Goal: Transaction & Acquisition: Purchase product/service

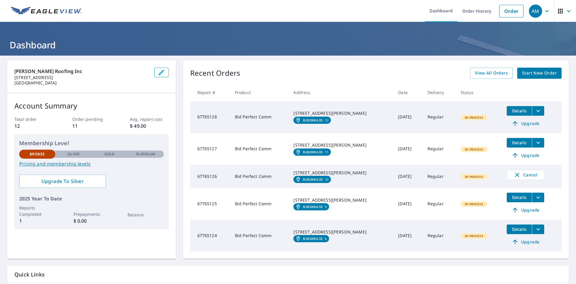
scroll to position [30, 0]
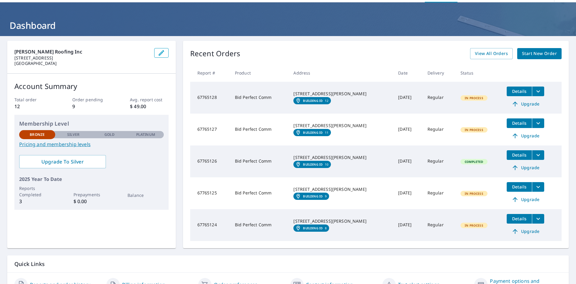
scroll to position [30, 0]
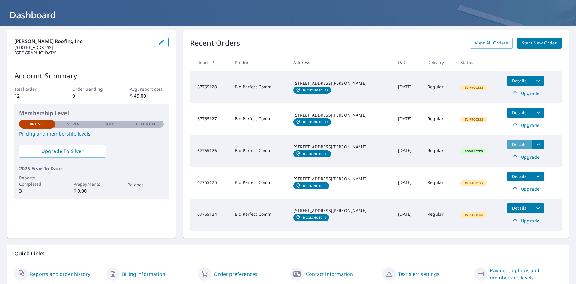
click at [511, 141] on span "Details" at bounding box center [520, 144] width 18 height 6
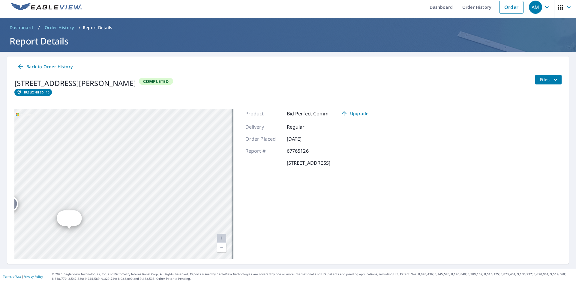
drag, startPoint x: 121, startPoint y: 168, endPoint x: 168, endPoint y: 111, distance: 73.8
click at [168, 111] on div "2 106 Tristant Dr Telluride, CO 81435 3 102 Tristant Dr Telluride, CO 81435 4 1…" at bounding box center [123, 184] width 219 height 150
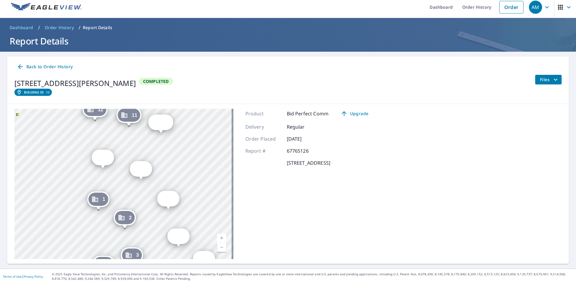
drag, startPoint x: 145, startPoint y: 147, endPoint x: 182, endPoint y: 115, distance: 49.6
click at [182, 115] on div "2 106 Tristant Dr Telluride, CO 81435 3 102 Tristant Dr Telluride, CO 81435 4 1…" at bounding box center [123, 184] width 219 height 150
click at [145, 172] on div "6" at bounding box center [143, 167] width 20 height 13
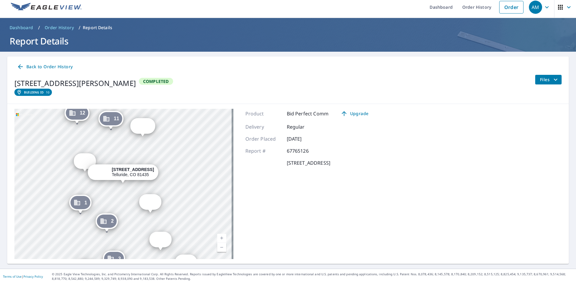
click at [151, 195] on div "7" at bounding box center [150, 201] width 20 height 13
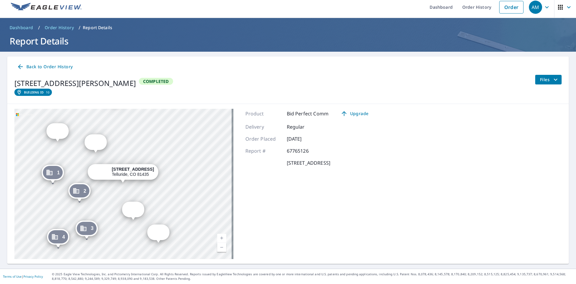
click at [149, 202] on div "1 112 Tristant Dr Telluride, CO 81435 2 106 Tristant Dr Telluride, CO 81435 3 1…" at bounding box center [123, 184] width 219 height 150
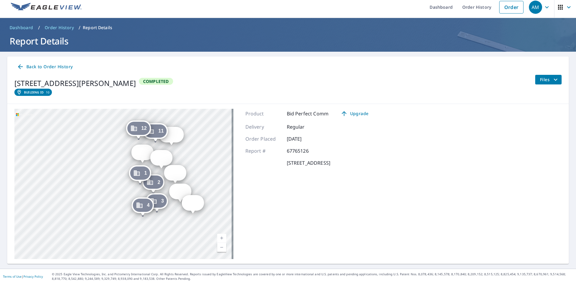
drag, startPoint x: 202, startPoint y: 209, endPoint x: 198, endPoint y: 209, distance: 4.2
click at [199, 209] on div "9 225 Tristant Dr Telluride, CO 81435" at bounding box center [193, 204] width 22 height 19
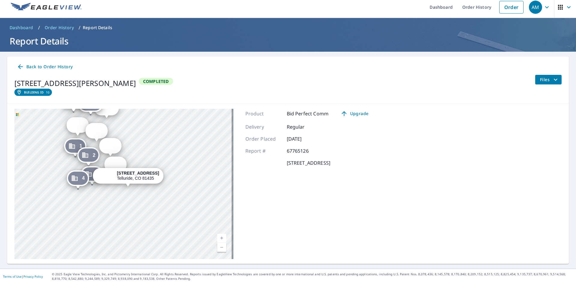
drag, startPoint x: 126, startPoint y: 142, endPoint x: 131, endPoint y: 146, distance: 6.4
click at [131, 146] on div "1 112 Tristant Dr Telluride, CO 81435 2 106 Tristant Dr Telluride, CO 81435 3 1…" at bounding box center [123, 184] width 219 height 150
click at [113, 146] on div "7" at bounding box center [111, 145] width 20 height 13
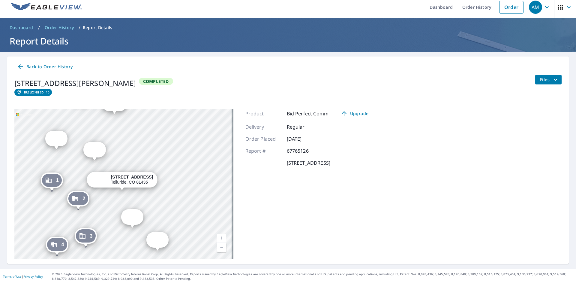
click at [135, 217] on div "8" at bounding box center [132, 216] width 20 height 13
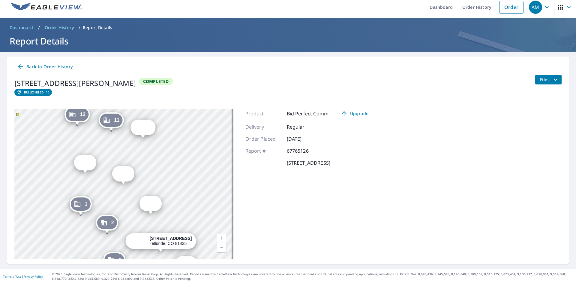
drag, startPoint x: 141, startPoint y: 152, endPoint x: 179, endPoint y: 222, distance: 78.7
click at [179, 222] on div "1 112 Tristant Dr Telluride, CO 81435 2 106 Tristant Dr Telluride, CO 81435 3 1…" at bounding box center [123, 184] width 219 height 150
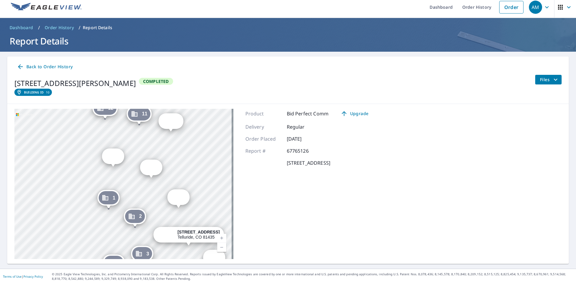
click at [181, 172] on div "1 112 Tristant Dr Telluride, CO 81435 2 106 Tristant Dr Telluride, CO 81435 3 1…" at bounding box center [123, 184] width 219 height 150
click at [108, 159] on icon "Dropped pin, building 5, Commercial property, 203 Ridgeline Dr Telluride, CO 81…" at bounding box center [110, 155] width 6 height 5
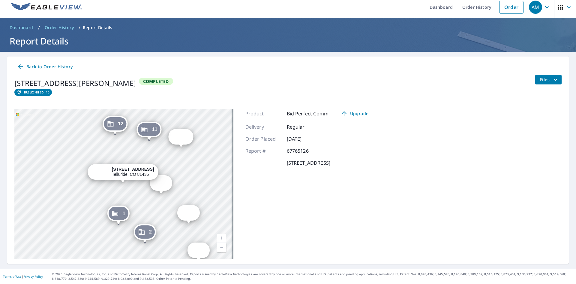
click at [180, 135] on div "10" at bounding box center [181, 136] width 23 height 13
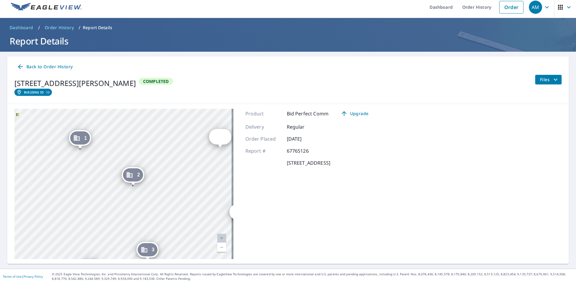
click at [29, 67] on span "Back to Order History" at bounding box center [45, 67] width 56 height 8
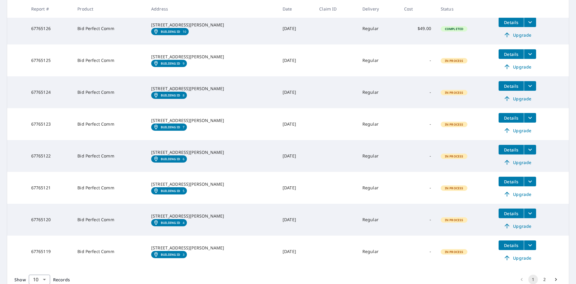
scroll to position [212, 0]
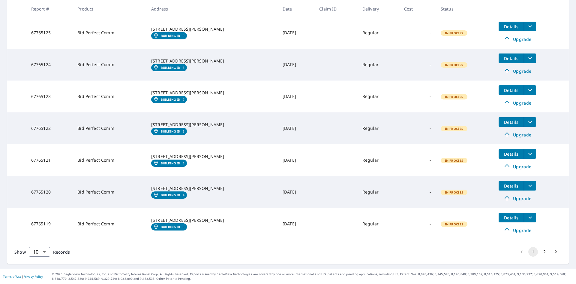
click at [555, 251] on icon "Go to next page" at bounding box center [556, 251] width 2 height 3
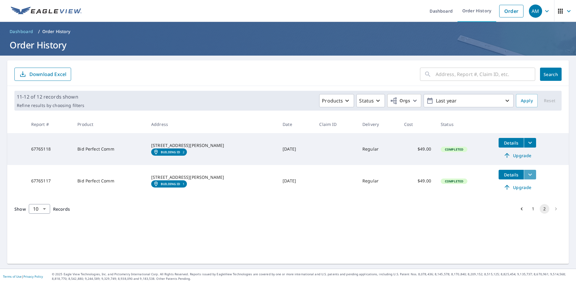
click at [527, 172] on icon "filesDropdownBtn-67765117" at bounding box center [530, 174] width 7 height 7
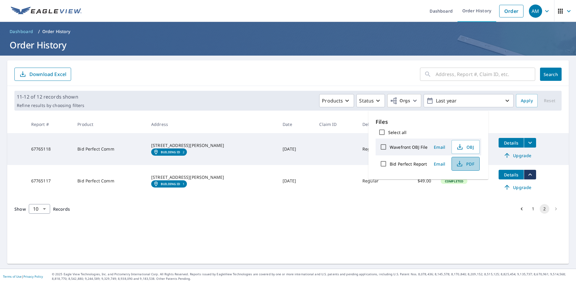
click at [461, 164] on icon "button" at bounding box center [459, 165] width 5 height 2
click at [527, 140] on icon "filesDropdownBtn-67765118" at bounding box center [530, 142] width 7 height 7
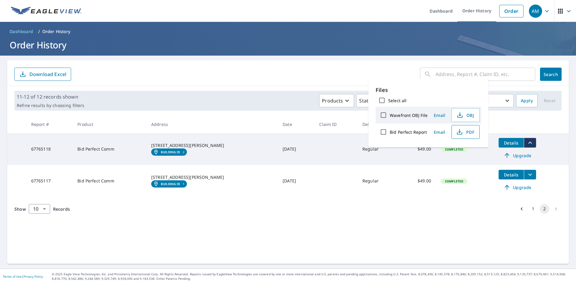
click at [472, 133] on span "PDF" at bounding box center [465, 131] width 19 height 7
click at [498, 194] on td "Details Upgrade" at bounding box center [531, 181] width 75 height 32
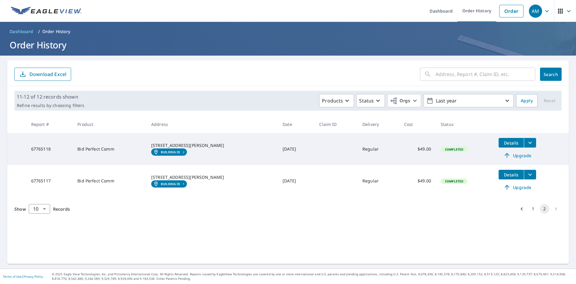
click at [527, 174] on icon "filesDropdownBtn-67765117" at bounding box center [530, 174] width 7 height 7
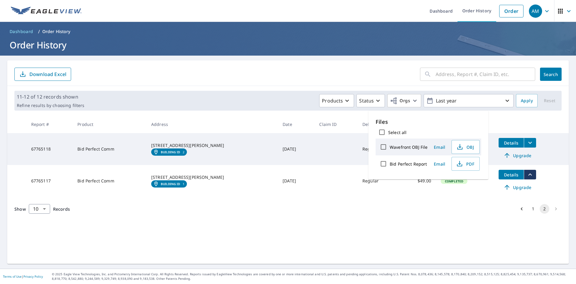
click at [442, 182] on span "Completed" at bounding box center [455, 181] width 26 height 4
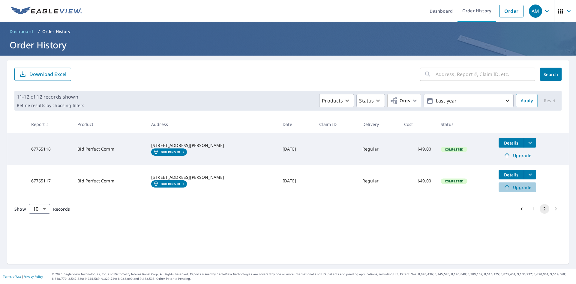
click at [506, 190] on span "Upgrade" at bounding box center [518, 186] width 30 height 7
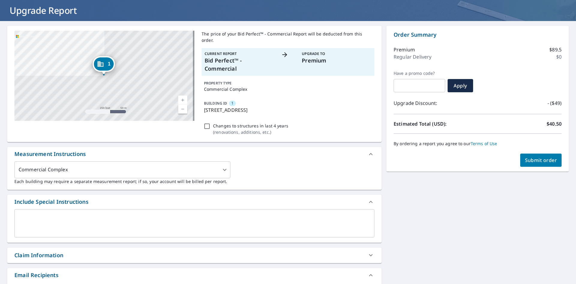
scroll to position [32, 0]
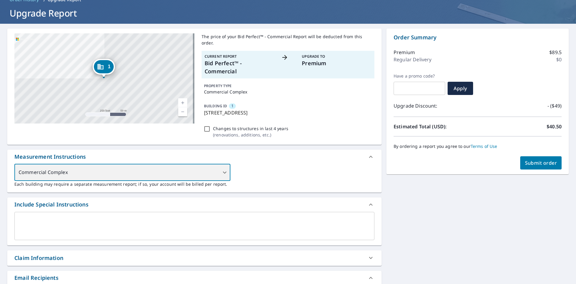
click at [169, 164] on div "Commercial Complex" at bounding box center [122, 172] width 216 height 17
click at [173, 168] on div "Commercial Complex" at bounding box center [122, 172] width 216 height 17
click at [224, 165] on div "Commercial Complex" at bounding box center [122, 172] width 216 height 17
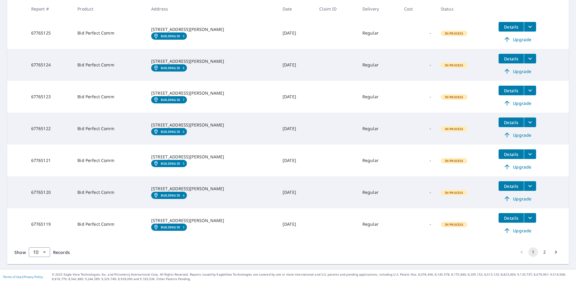
scroll to position [212, 0]
click at [541, 250] on button "2" at bounding box center [545, 252] width 10 height 10
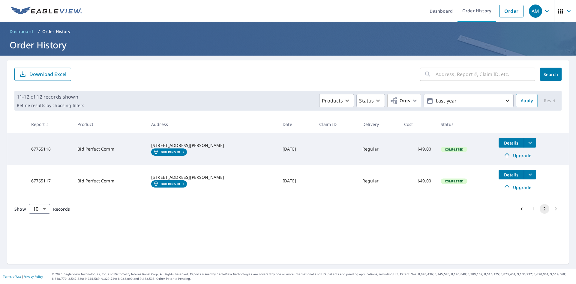
click at [183, 180] on div "112 Tristant Dr Telluride, CO 81435" at bounding box center [212, 177] width 122 height 6
click at [182, 184] on link "Building ID 1" at bounding box center [169, 183] width 36 height 7
click at [532, 210] on button "1" at bounding box center [534, 209] width 10 height 10
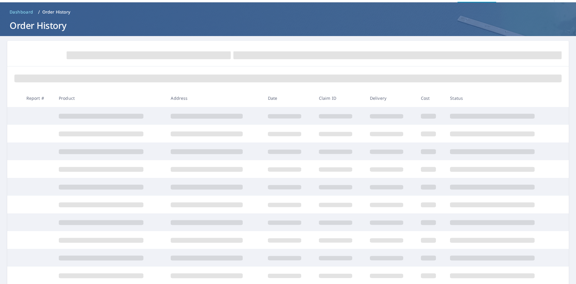
scroll to position [30, 0]
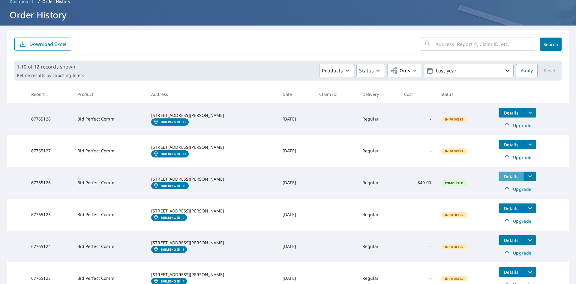
click at [505, 178] on span "Details" at bounding box center [512, 177] width 18 height 6
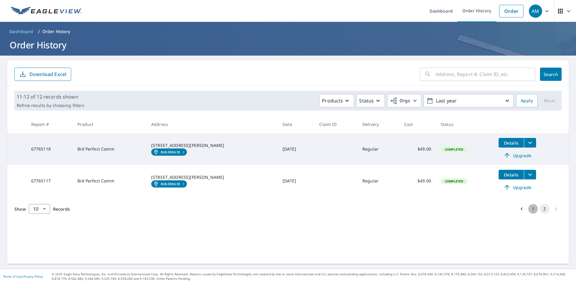
click at [529, 207] on button "1" at bounding box center [534, 209] width 10 height 10
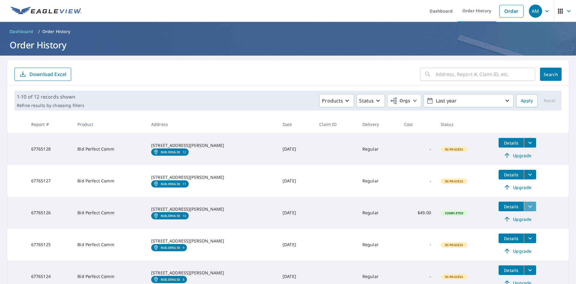
click at [527, 207] on icon "filesDropdownBtn-67765126" at bounding box center [530, 206] width 7 height 7
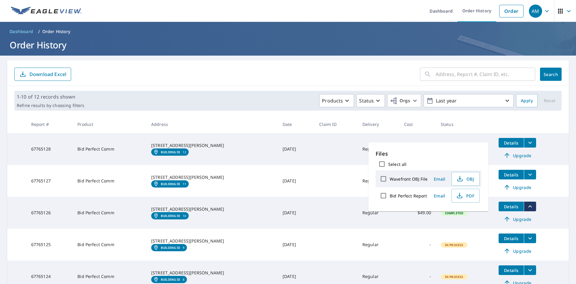
click at [384, 197] on input "Bid Perfect Report" at bounding box center [383, 195] width 13 height 13
checkbox input "true"
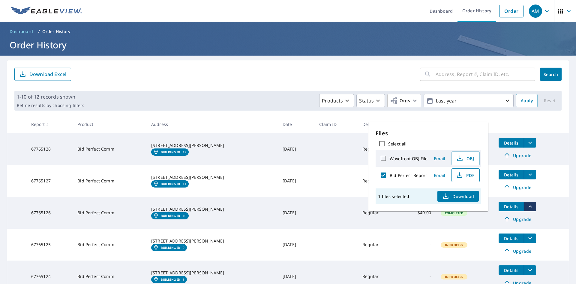
click at [459, 175] on icon "button" at bounding box center [459, 174] width 3 height 4
click at [278, 125] on th "Date" at bounding box center [296, 124] width 37 height 18
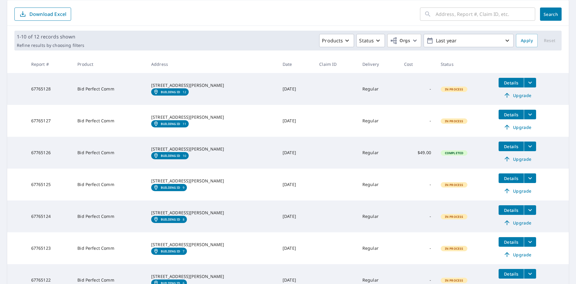
scroll to position [90, 0]
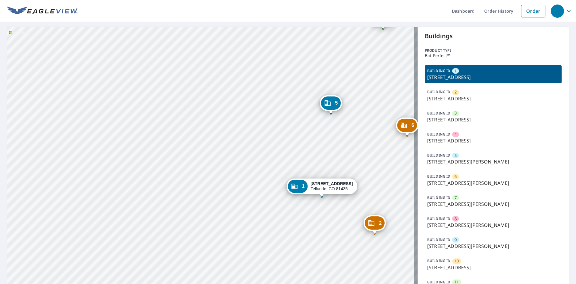
click at [325, 183] on strong "[STREET_ADDRESS]" at bounding box center [332, 183] width 42 height 5
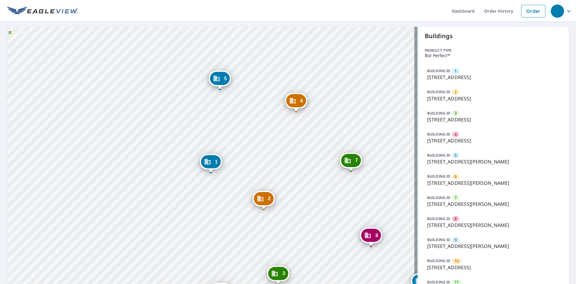
click at [204, 158] on icon "Dropped pin, building 1, Commercial property, 112 Tristant Dr Telluride, CO 814…" at bounding box center [207, 161] width 7 height 7
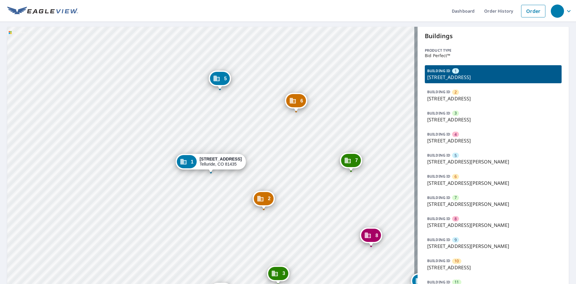
click at [442, 74] on p "112 Tristant Dr, Telluride, CO, 81435" at bounding box center [493, 77] width 132 height 7
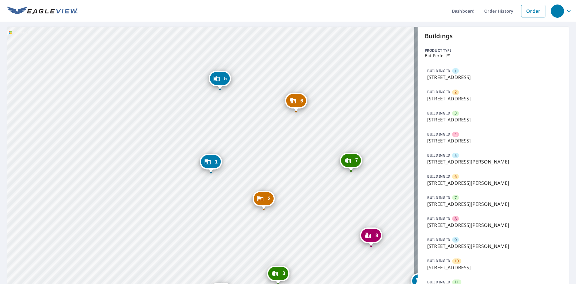
click at [559, 12] on div "button" at bounding box center [557, 11] width 13 height 13
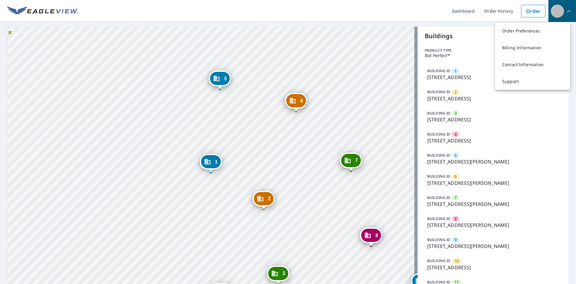
click at [559, 12] on div "button" at bounding box center [557, 11] width 13 height 13
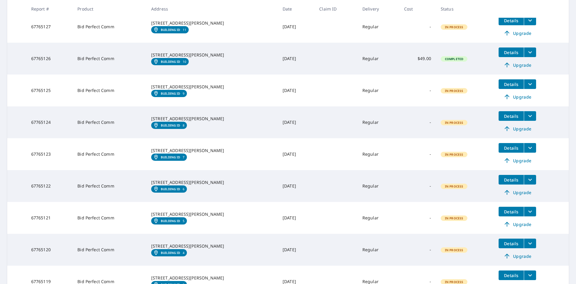
scroll to position [212, 0]
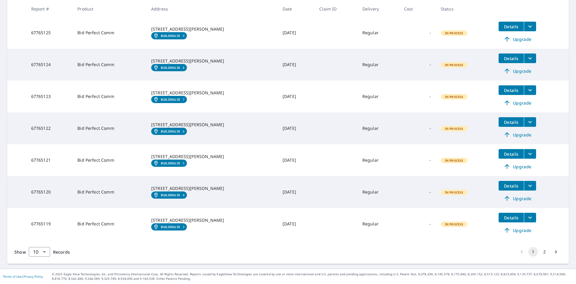
click at [503, 154] on span "Details" at bounding box center [512, 154] width 18 height 6
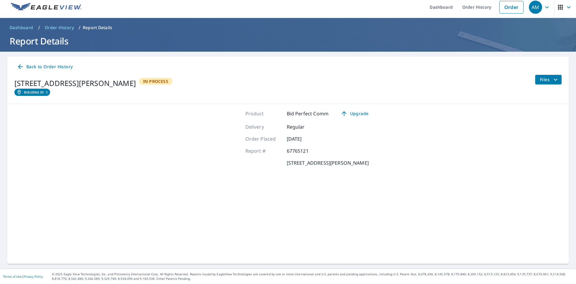
scroll to position [4, 0]
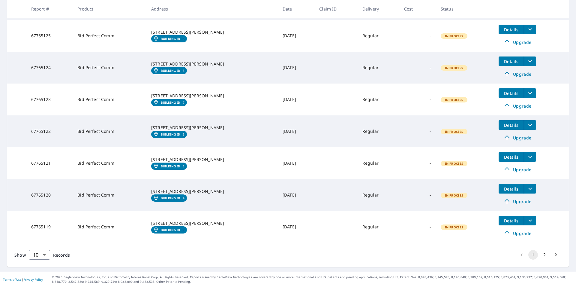
scroll to position [62, 0]
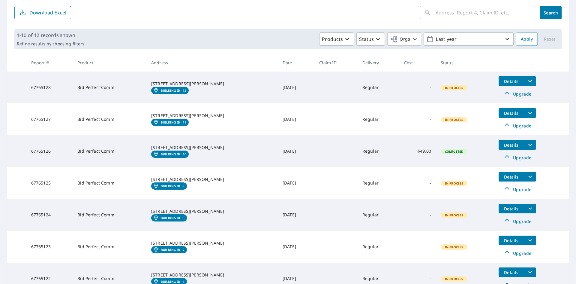
click at [524, 143] on button "filesDropdownBtn-67765126" at bounding box center [530, 145] width 12 height 10
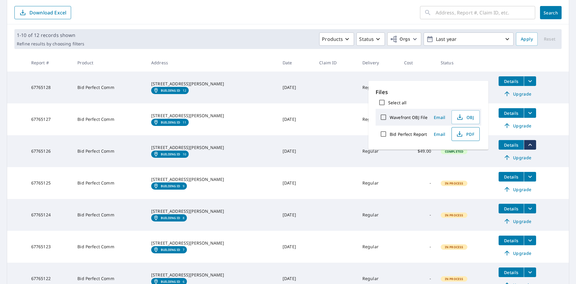
click at [472, 134] on span "PDF" at bounding box center [465, 133] width 19 height 7
drag, startPoint x: 290, startPoint y: 27, endPoint x: 279, endPoint y: 40, distance: 17.3
click at [290, 27] on div "1-10 of 12 records shown Refine results by choosing filters Products Status Org…" at bounding box center [288, 38] width 562 height 29
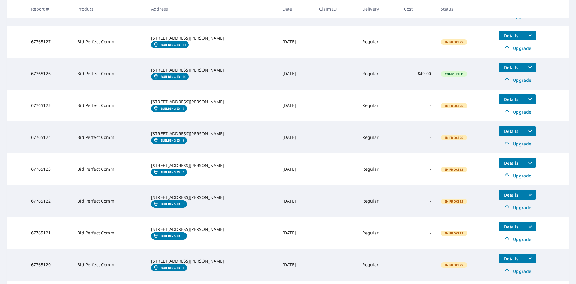
scroll to position [2, 0]
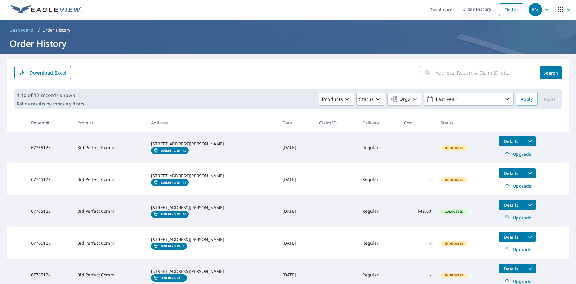
click at [525, 139] on button "filesDropdownBtn-67765128" at bounding box center [530, 141] width 12 height 10
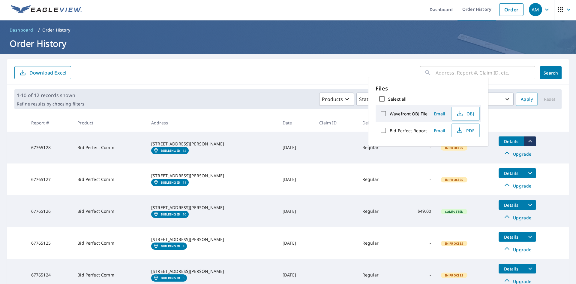
click at [527, 139] on icon "filesDropdownBtn-67765128" at bounding box center [530, 140] width 7 height 7
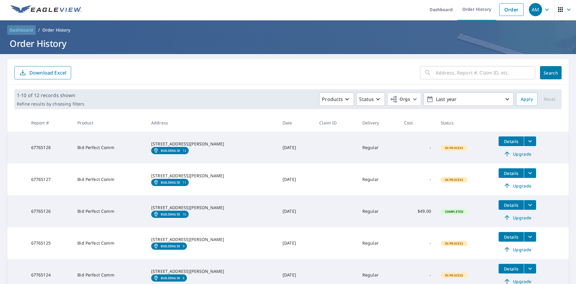
drag, startPoint x: 17, startPoint y: 30, endPoint x: 77, endPoint y: 51, distance: 64.0
click at [17, 30] on span "Dashboard" at bounding box center [22, 30] width 24 height 6
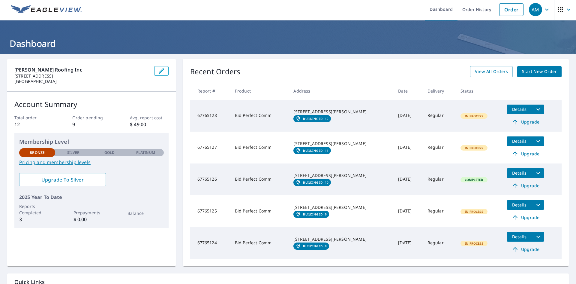
click at [544, 8] on icon "button" at bounding box center [547, 9] width 7 height 7
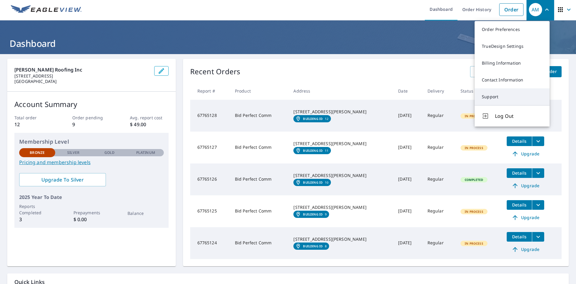
click at [496, 100] on link "Support" at bounding box center [512, 96] width 75 height 17
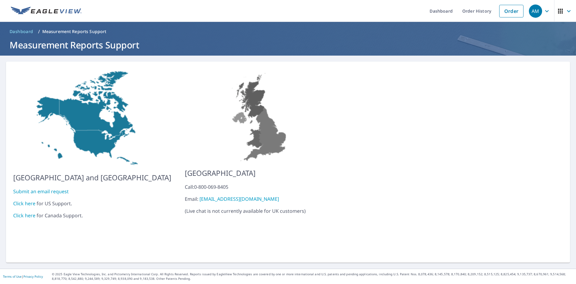
click at [32, 200] on link "Click here" at bounding box center [24, 203] width 22 height 7
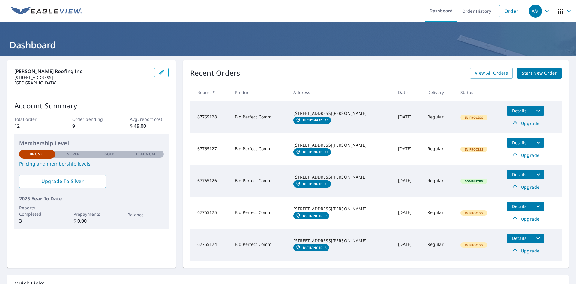
scroll to position [30, 0]
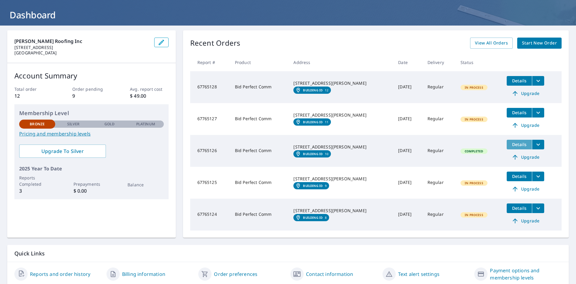
click at [515, 145] on span "Details" at bounding box center [520, 144] width 18 height 6
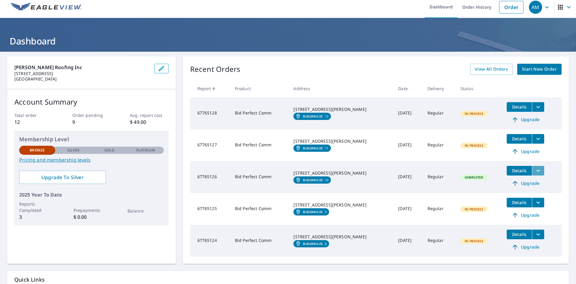
click at [535, 170] on icon "filesDropdownBtn-67765126" at bounding box center [538, 170] width 7 height 7
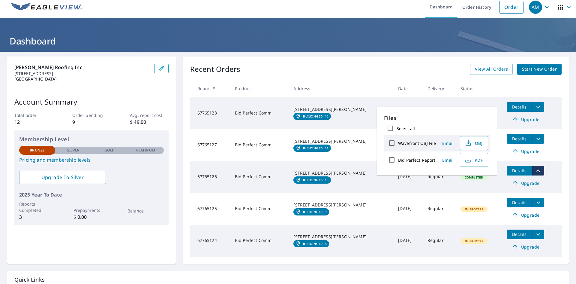
click at [264, 168] on td "Bid Perfect Comm" at bounding box center [259, 177] width 59 height 32
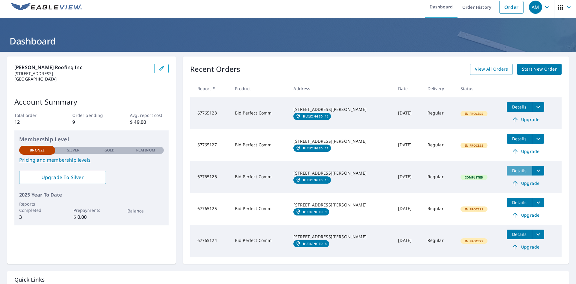
click at [514, 169] on span "Details" at bounding box center [520, 171] width 18 height 6
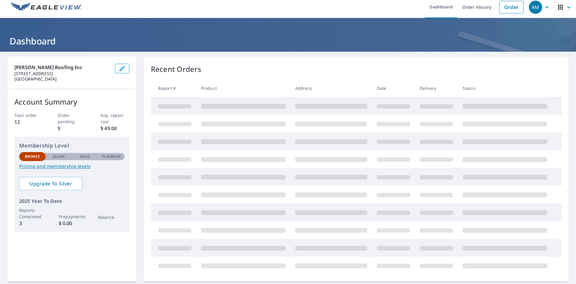
scroll to position [34, 0]
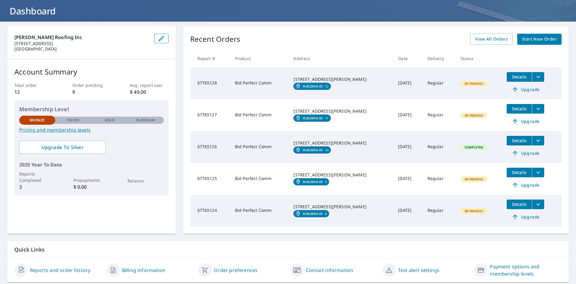
click at [535, 142] on icon "filesDropdownBtn-67765126" at bounding box center [538, 140] width 7 height 7
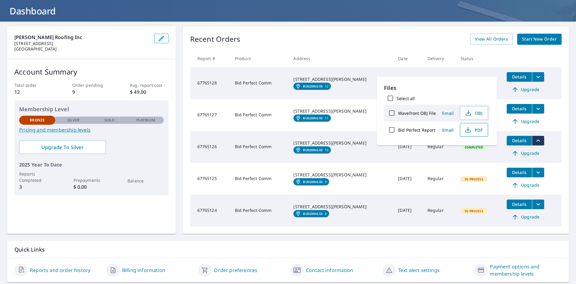
click at [482, 129] on span "PDF" at bounding box center [473, 129] width 19 height 7
click at [423, 177] on td "Regular" at bounding box center [439, 179] width 33 height 32
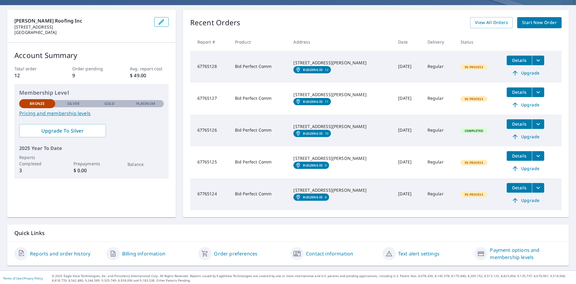
scroll to position [52, 0]
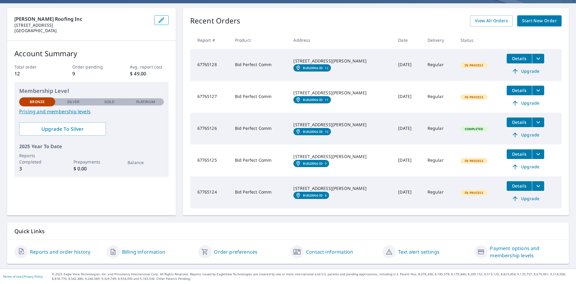
click at [533, 125] on button "filesDropdownBtn-67765126" at bounding box center [538, 122] width 12 height 10
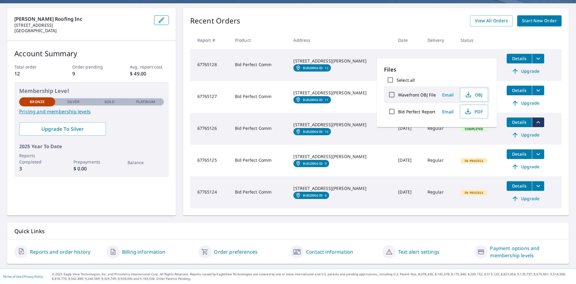
click at [287, 145] on td "Bid Perfect Comm" at bounding box center [259, 160] width 59 height 32
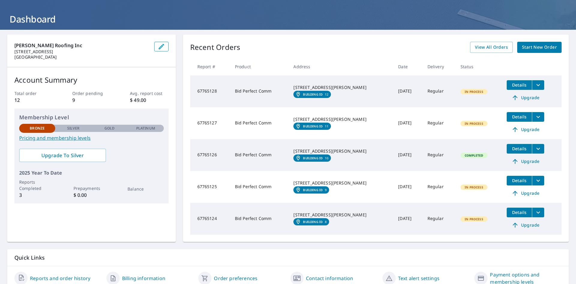
scroll to position [0, 0]
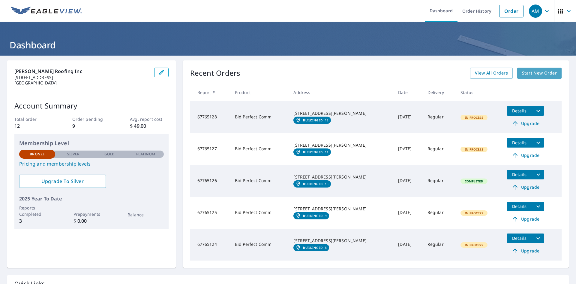
click at [541, 71] on span "Start New Order" at bounding box center [539, 73] width 35 height 8
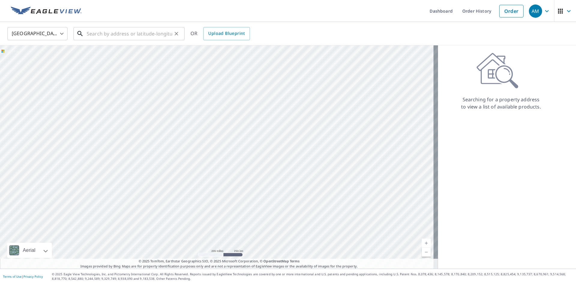
click at [133, 34] on input "text" at bounding box center [130, 33] width 86 height 17
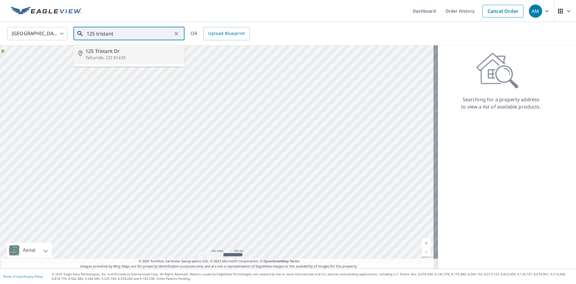
click at [139, 50] on span "125 Tristant Dr" at bounding box center [133, 50] width 94 height 7
type input "[STREET_ADDRESS][PERSON_NAME]"
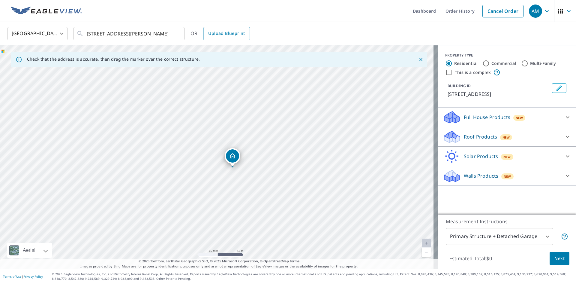
drag, startPoint x: 200, startPoint y: 159, endPoint x: 266, endPoint y: 146, distance: 66.9
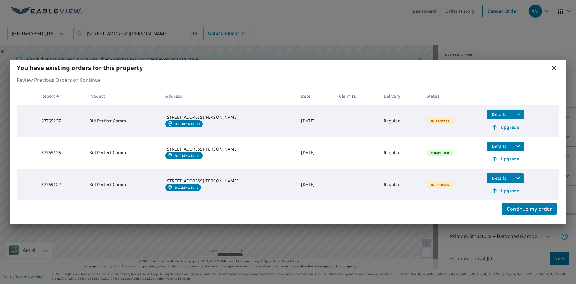
click at [553, 70] on icon at bounding box center [554, 67] width 7 height 7
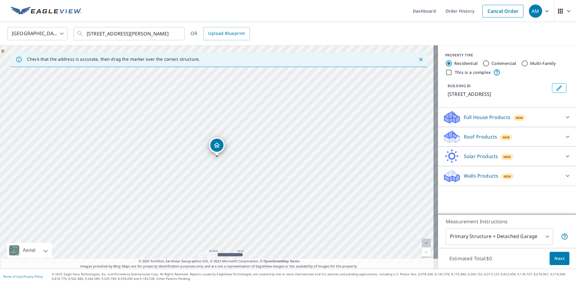
click at [482, 117] on p "Full House Products" at bounding box center [487, 116] width 47 height 7
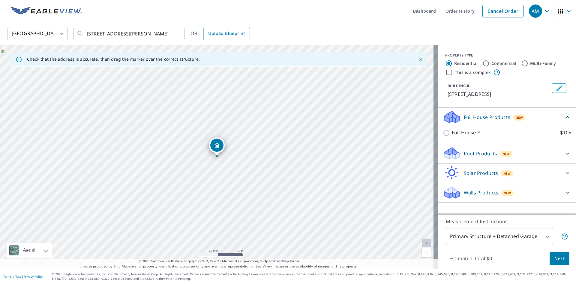
click at [475, 155] on p "Roof Products" at bounding box center [480, 153] width 33 height 7
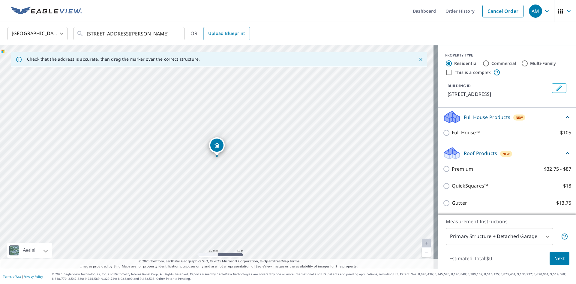
scroll to position [30, 0]
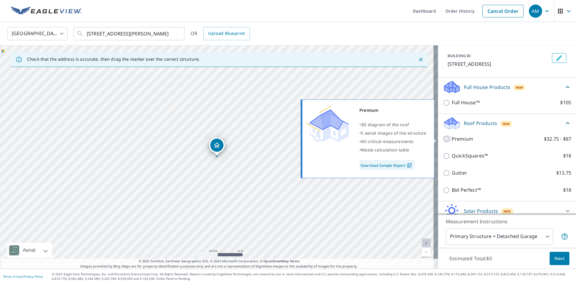
click at [444, 139] on input "Premium $32.75 - $87" at bounding box center [447, 138] width 9 height 7
checkbox input "true"
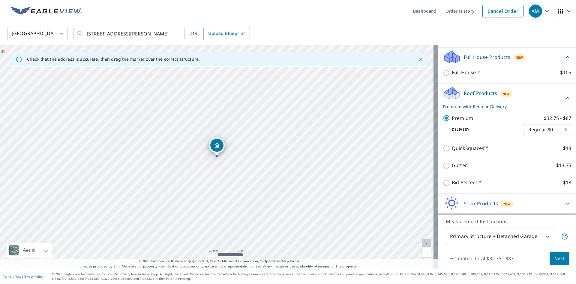
scroll to position [78, 0]
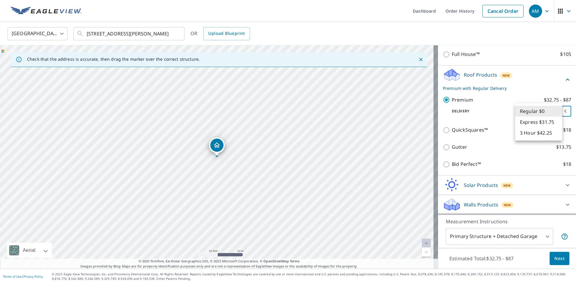
click at [535, 111] on body "AM AM Dashboard Order History Cancel Order AM [GEOGRAPHIC_DATA] US ​ [STREET_AD…" at bounding box center [288, 142] width 576 height 284
click at [535, 111] on li "Regular $0" at bounding box center [538, 111] width 47 height 11
click at [535, 111] on body "AM AM Dashboard Order History Cancel Order AM [GEOGRAPHIC_DATA] US ​ [STREET_AD…" at bounding box center [288, 142] width 576 height 284
click at [535, 111] on li "Regular $0" at bounding box center [538, 111] width 47 height 11
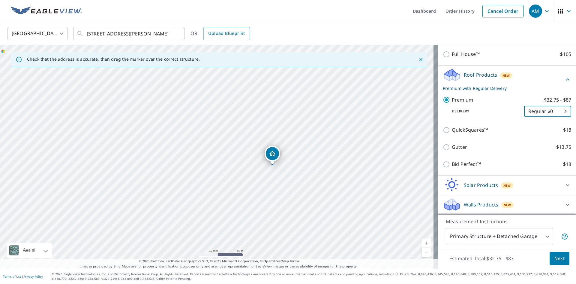
drag, startPoint x: 256, startPoint y: 183, endPoint x: 281, endPoint y: 173, distance: 27.2
click at [281, 173] on div "[STREET_ADDRESS][PERSON_NAME]" at bounding box center [219, 156] width 438 height 223
click at [243, 158] on div "[STREET_ADDRESS][PERSON_NAME]" at bounding box center [219, 156] width 438 height 223
drag, startPoint x: 217, startPoint y: 149, endPoint x: 191, endPoint y: 141, distance: 27.3
click at [558, 263] on button "Next" at bounding box center [560, 259] width 20 height 14
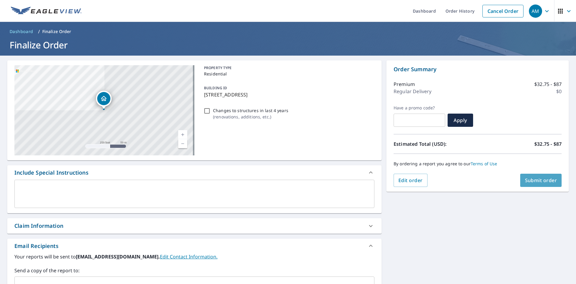
click at [532, 177] on span "Submit order" at bounding box center [541, 180] width 32 height 7
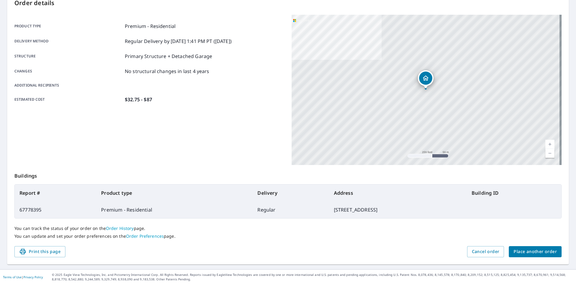
scroll to position [70, 0]
click at [521, 254] on span "Place another order" at bounding box center [535, 251] width 43 height 8
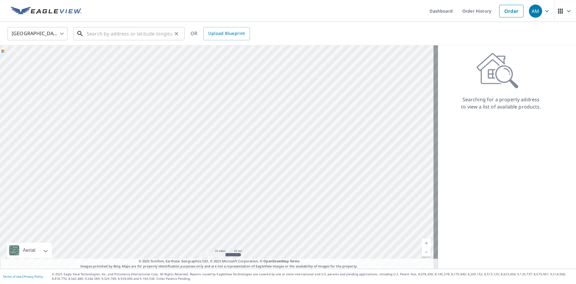
click at [133, 38] on input "text" at bounding box center [130, 33] width 86 height 17
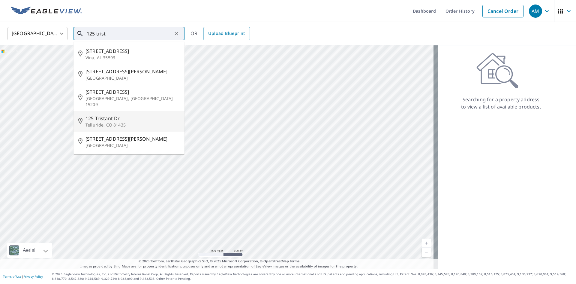
drag, startPoint x: 127, startPoint y: 121, endPoint x: 241, endPoint y: 194, distance: 135.4
click at [127, 122] on p "Telluride, CO 81435" at bounding box center [133, 125] width 94 height 6
type input "[STREET_ADDRESS][PERSON_NAME]"
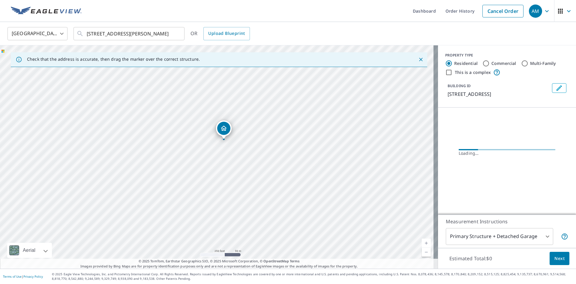
click at [217, 178] on div "[STREET_ADDRESS][PERSON_NAME]" at bounding box center [219, 156] width 438 height 223
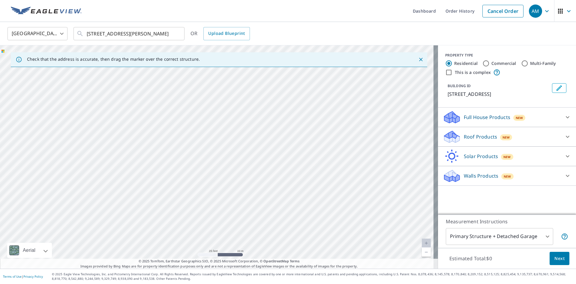
drag, startPoint x: 201, startPoint y: 185, endPoint x: 224, endPoint y: 150, distance: 42.0
click at [224, 150] on div "[STREET_ADDRESS][PERSON_NAME]" at bounding box center [219, 156] width 438 height 223
click at [224, 164] on div "[STREET_ADDRESS][PERSON_NAME]" at bounding box center [219, 156] width 438 height 223
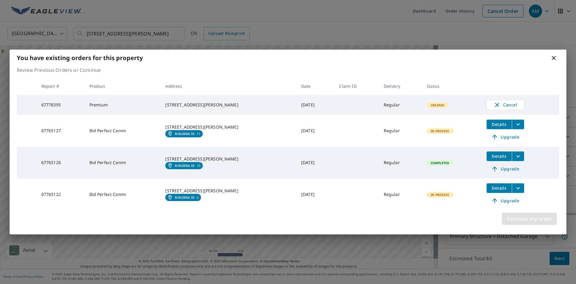
click at [538, 216] on span "Continue my order" at bounding box center [529, 218] width 45 height 8
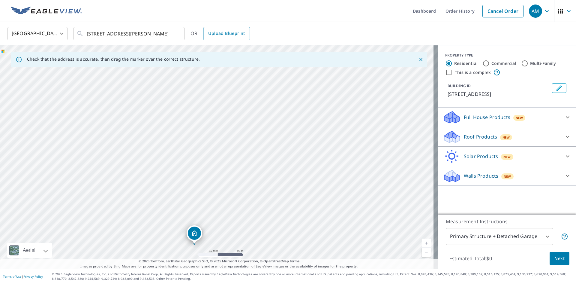
drag, startPoint x: 217, startPoint y: 148, endPoint x: 204, endPoint y: 235, distance: 87.8
drag, startPoint x: 231, startPoint y: 225, endPoint x: 236, endPoint y: 206, distance: 19.1
click at [236, 206] on div "[STREET_ADDRESS][PERSON_NAME]" at bounding box center [219, 156] width 438 height 223
drag, startPoint x: 252, startPoint y: 155, endPoint x: 234, endPoint y: 217, distance: 64.9
click at [234, 217] on div "[STREET_ADDRESS][PERSON_NAME]" at bounding box center [219, 156] width 438 height 223
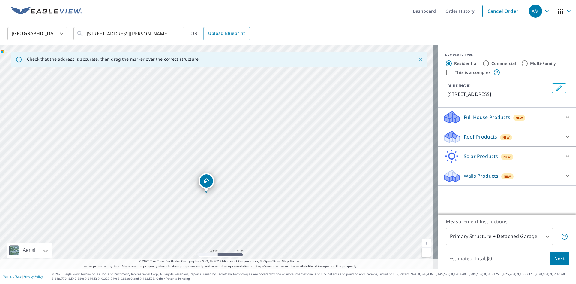
click at [535, 135] on div "Roof Products New" at bounding box center [502, 137] width 118 height 14
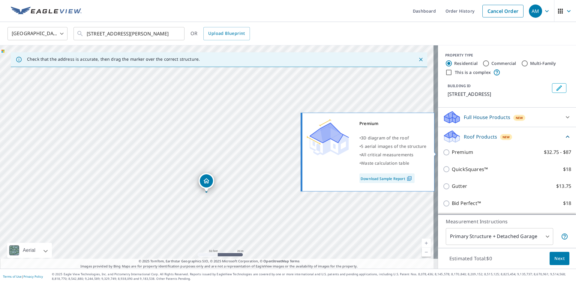
click at [443, 153] on input "Premium $32.75 - $87" at bounding box center [447, 152] width 9 height 7
checkbox input "true"
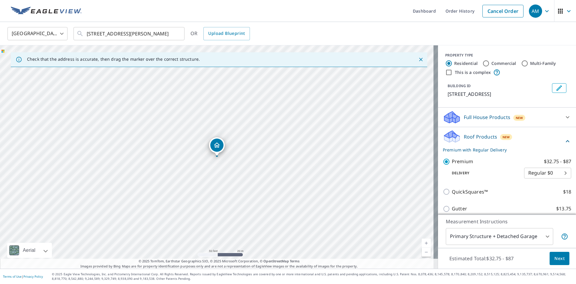
click at [561, 261] on button "Next" at bounding box center [560, 259] width 20 height 14
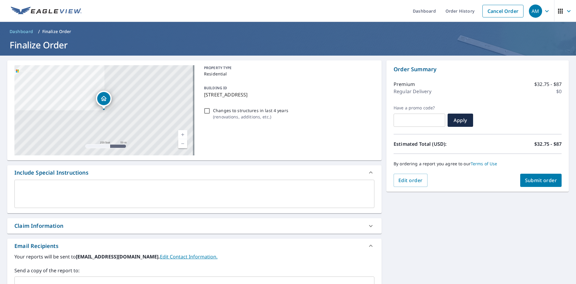
click at [529, 181] on span "Submit order" at bounding box center [541, 180] width 32 height 7
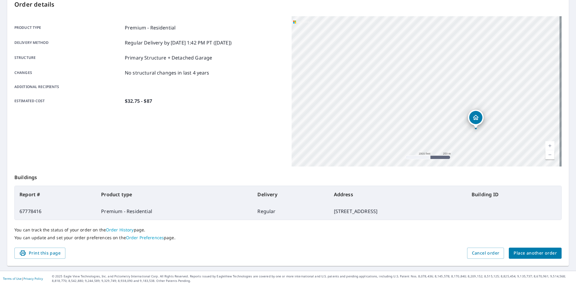
scroll to position [70, 0]
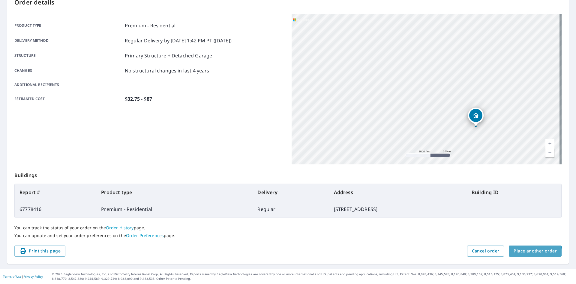
click at [519, 254] on span "Place another order" at bounding box center [535, 251] width 43 height 8
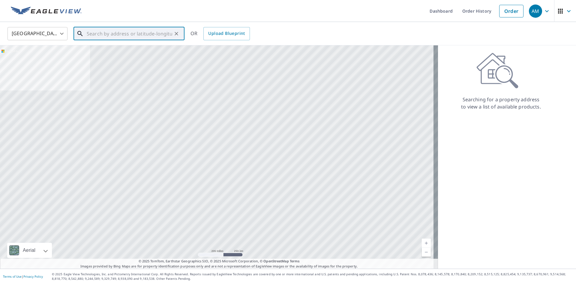
click at [120, 33] on input "text" at bounding box center [130, 33] width 86 height 17
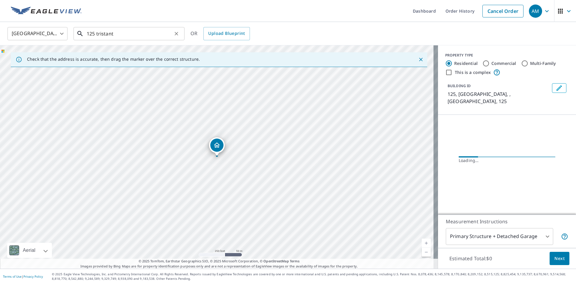
click at [118, 35] on input "125 tristant" at bounding box center [130, 33] width 86 height 17
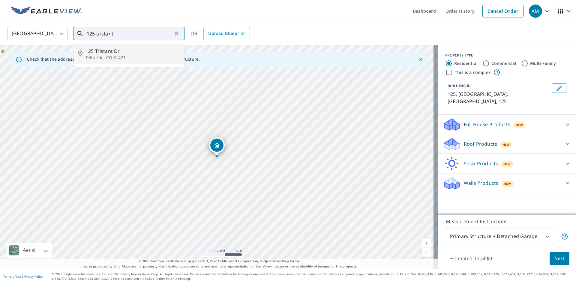
click at [137, 52] on span "125 Tristant Dr" at bounding box center [133, 50] width 94 height 7
type input "[STREET_ADDRESS][PERSON_NAME]"
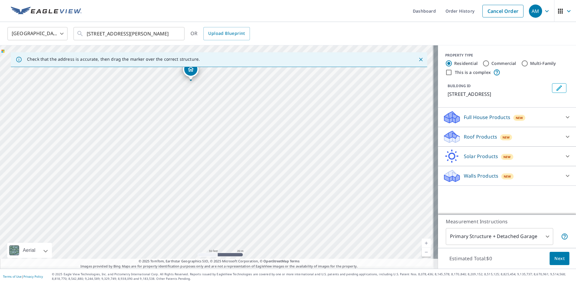
drag, startPoint x: 250, startPoint y: 192, endPoint x: 221, endPoint y: 113, distance: 84.3
click at [221, 112] on div "[STREET_ADDRESS][PERSON_NAME]" at bounding box center [219, 156] width 438 height 223
click at [220, 187] on div "[STREET_ADDRESS][PERSON_NAME]" at bounding box center [219, 156] width 438 height 223
drag, startPoint x: 218, startPoint y: 147, endPoint x: 174, endPoint y: 181, distance: 56.3
click at [476, 118] on p "Full House Products" at bounding box center [487, 116] width 47 height 7
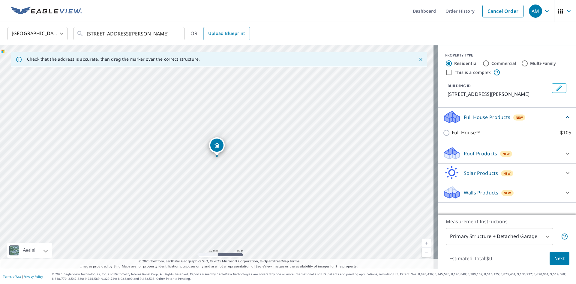
click at [476, 152] on p "Roof Products" at bounding box center [480, 153] width 33 height 7
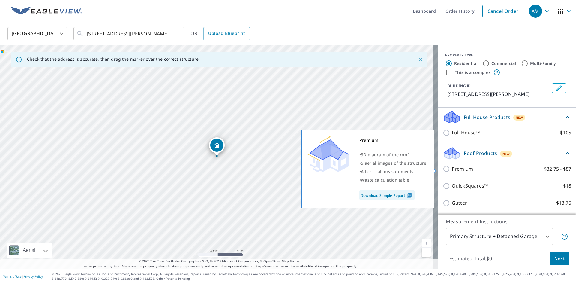
click at [475, 169] on label "Premium $32.75 - $87" at bounding box center [511, 169] width 119 height 8
click at [452, 169] on input "Premium $32.75 - $87" at bounding box center [447, 168] width 9 height 7
checkbox input "true"
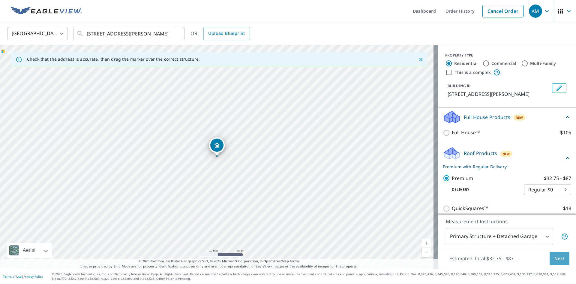
click at [560, 259] on button "Next" at bounding box center [560, 259] width 20 height 14
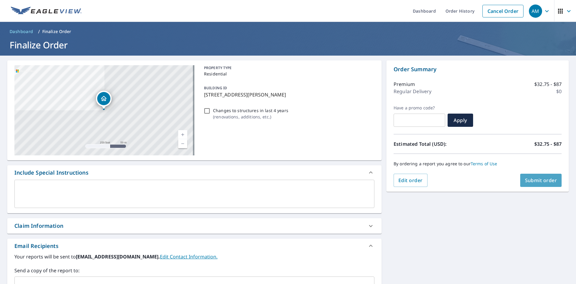
click at [528, 174] on button "Submit order" at bounding box center [542, 180] width 42 height 13
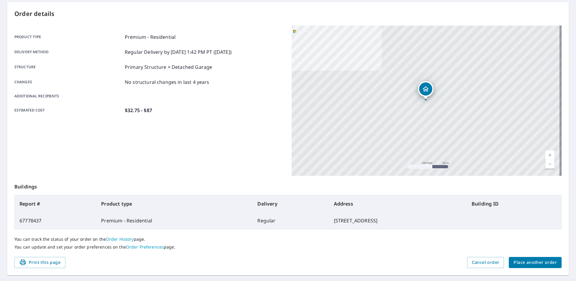
scroll to position [60, 0]
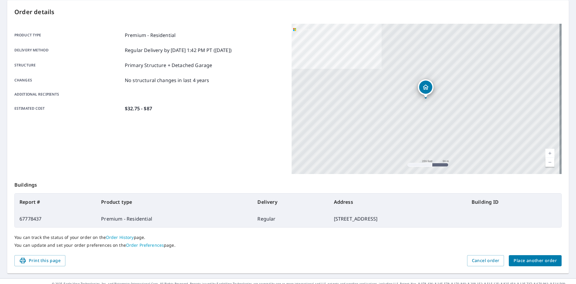
click at [518, 258] on span "Place another order" at bounding box center [535, 261] width 43 height 8
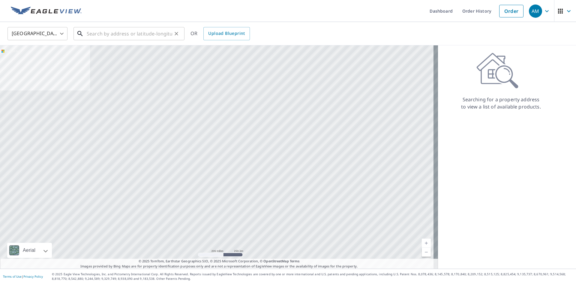
click at [165, 35] on input "text" at bounding box center [130, 33] width 86 height 17
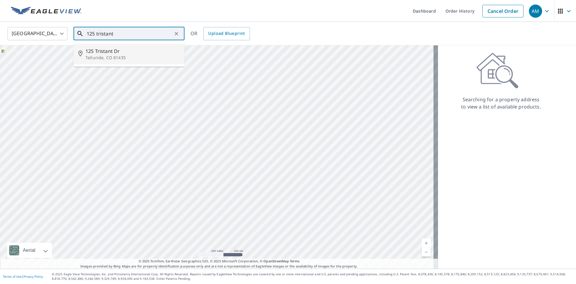
click at [124, 52] on span "125 Tristant Dr" at bounding box center [133, 50] width 94 height 7
type input "[STREET_ADDRESS][PERSON_NAME]"
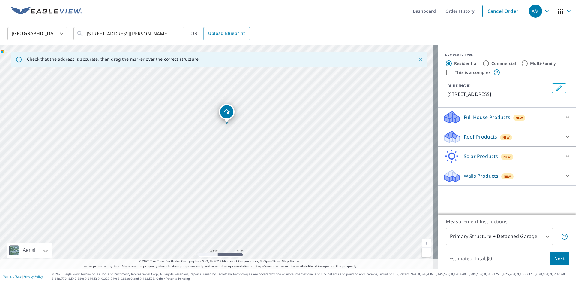
drag, startPoint x: 228, startPoint y: 198, endPoint x: 238, endPoint y: 165, distance: 34.8
click at [238, 165] on div "[STREET_ADDRESS][PERSON_NAME]" at bounding box center [219, 156] width 438 height 223
drag, startPoint x: 220, startPoint y: 111, endPoint x: 252, endPoint y: 227, distance: 119.8
drag, startPoint x: 258, startPoint y: 210, endPoint x: 250, endPoint y: 176, distance: 35.5
click at [250, 176] on div "[STREET_ADDRESS]" at bounding box center [219, 156] width 438 height 223
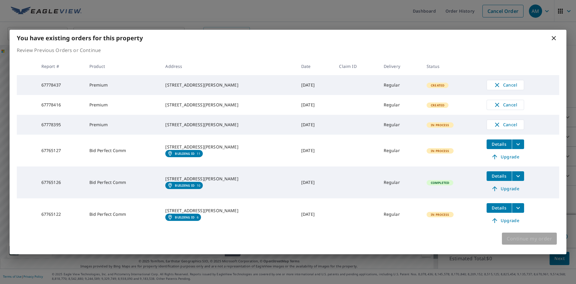
click at [512, 243] on span "Continue my order" at bounding box center [529, 238] width 45 height 8
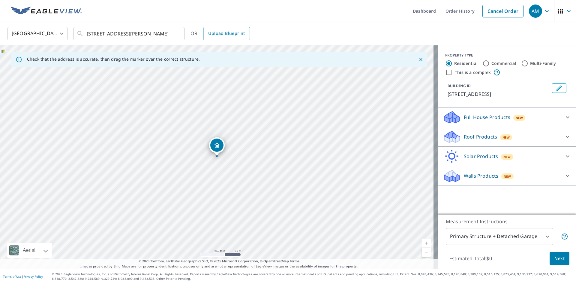
click at [281, 213] on div "[STREET_ADDRESS]" at bounding box center [219, 156] width 438 height 223
drag, startPoint x: 136, startPoint y: 92, endPoint x: 200, endPoint y: 146, distance: 82.9
click at [481, 137] on p "Roof Products" at bounding box center [480, 136] width 33 height 7
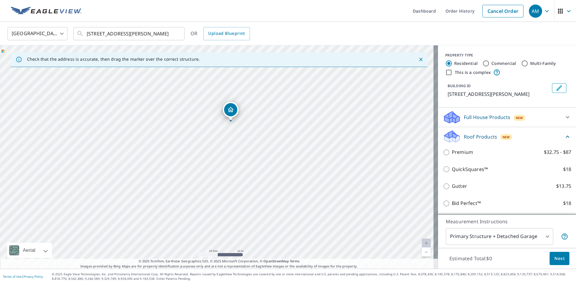
click at [458, 155] on p "Premium" at bounding box center [462, 152] width 21 height 8
click at [452, 155] on input "Premium $32.75 - $87" at bounding box center [447, 152] width 9 height 7
checkbox input "true"
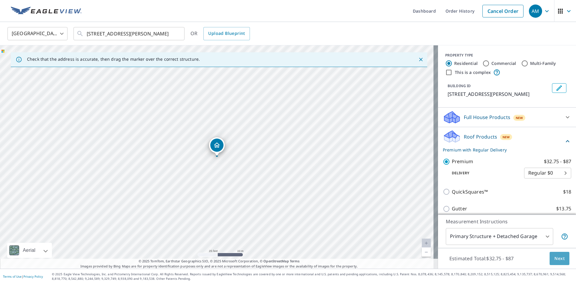
click at [559, 258] on span "Next" at bounding box center [560, 259] width 10 height 8
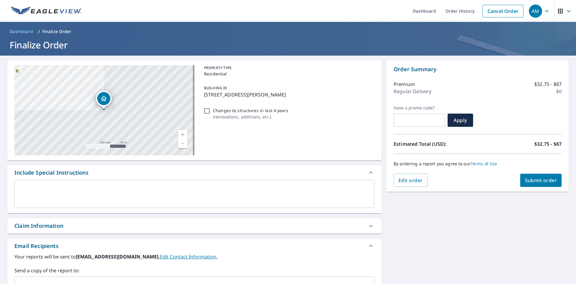
click at [528, 183] on span "Submit order" at bounding box center [541, 180] width 32 height 7
